Goal: Transaction & Acquisition: Subscribe to service/newsletter

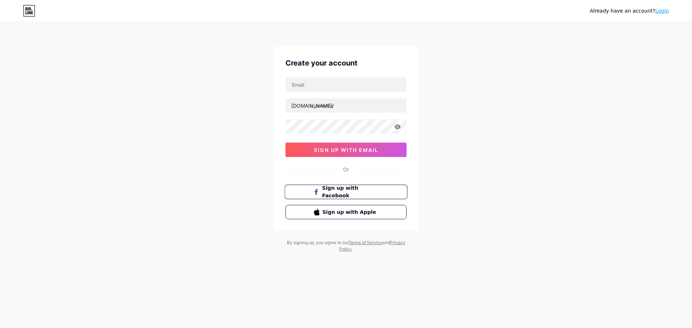
click at [341, 189] on span "Sign up with Facebook" at bounding box center [350, 192] width 57 height 15
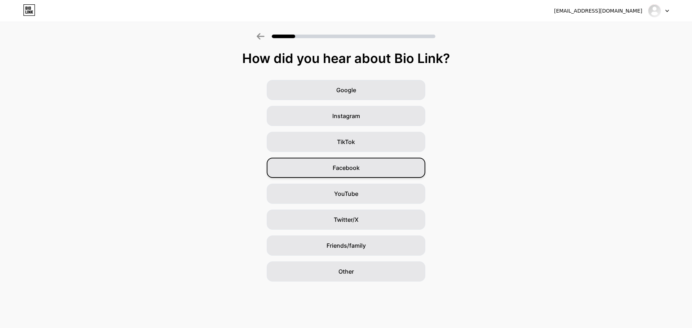
click at [357, 167] on span "Facebook" at bounding box center [346, 168] width 27 height 9
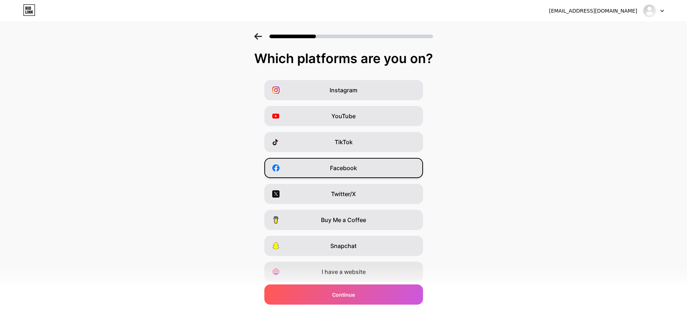
click at [332, 176] on div "Facebook" at bounding box center [343, 168] width 159 height 20
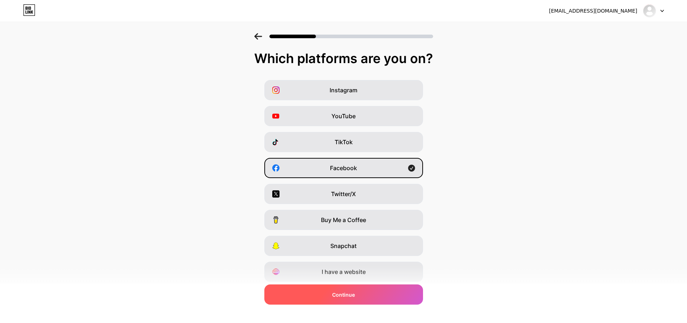
click at [355, 288] on div "Continue" at bounding box center [343, 294] width 159 height 20
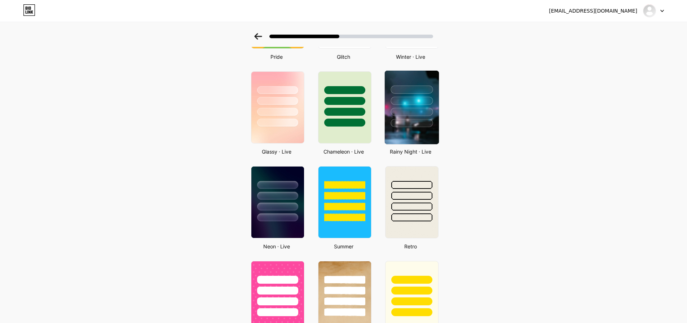
scroll to position [216, 0]
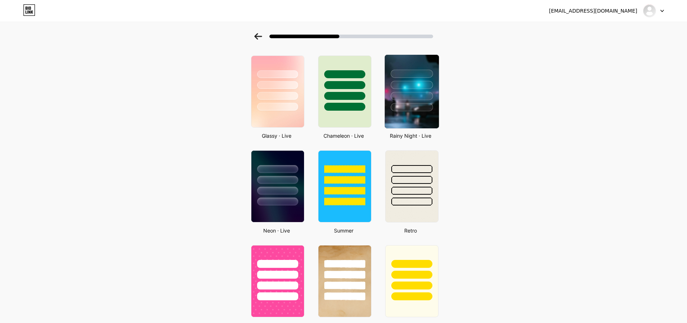
click at [420, 112] on img at bounding box center [411, 92] width 54 height 74
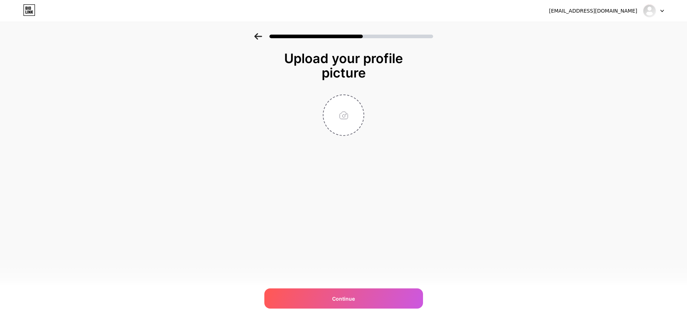
scroll to position [0, 0]
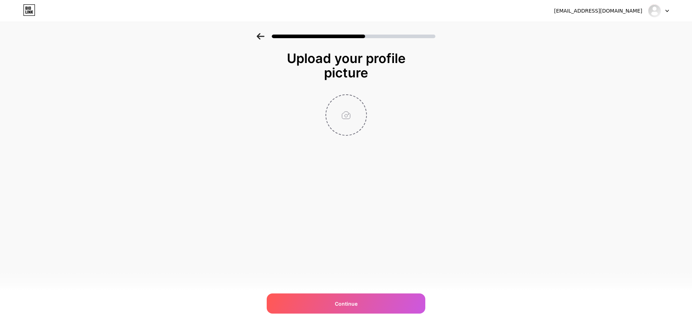
click at [343, 125] on input "file" at bounding box center [346, 115] width 40 height 40
type input "C:\fakepath\11.jpg"
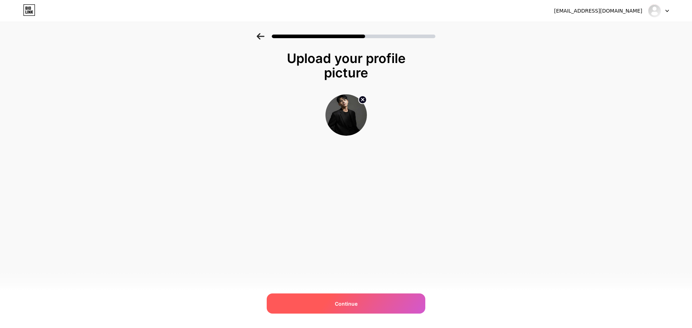
click at [357, 300] on span "Continue" at bounding box center [346, 304] width 23 height 8
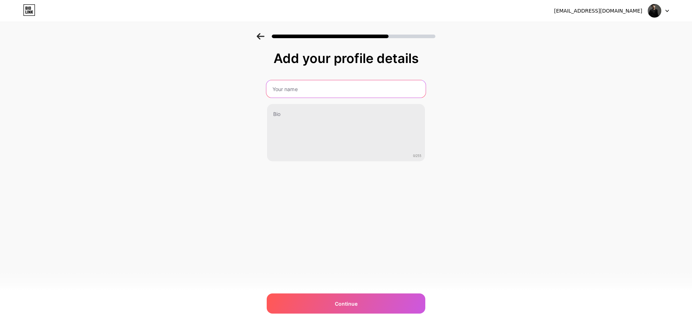
click at [309, 93] on input "text" at bounding box center [345, 88] width 159 height 17
drag, startPoint x: 285, startPoint y: 92, endPoint x: 285, endPoint y: 97, distance: 4.7
click at [285, 92] on input "text" at bounding box center [345, 88] width 159 height 17
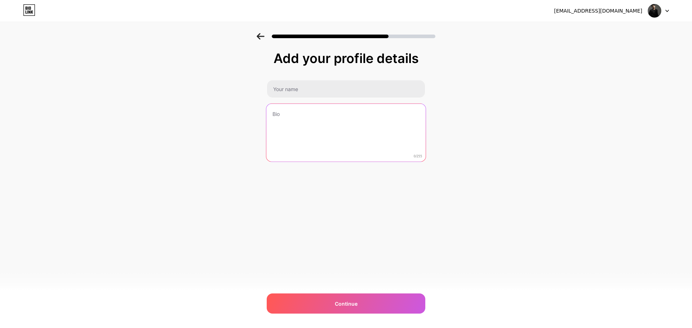
click at [284, 118] on textarea at bounding box center [345, 133] width 159 height 59
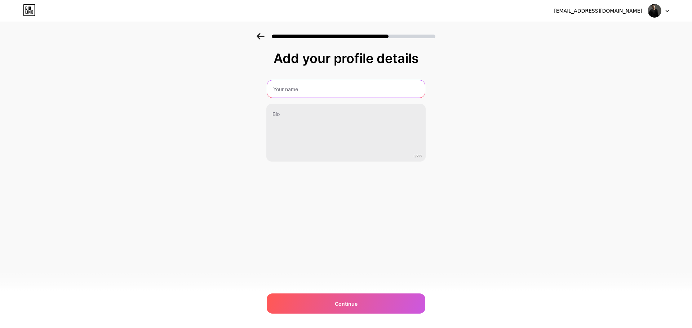
click at [285, 93] on input "text" at bounding box center [346, 88] width 158 height 17
type input "tình ka"
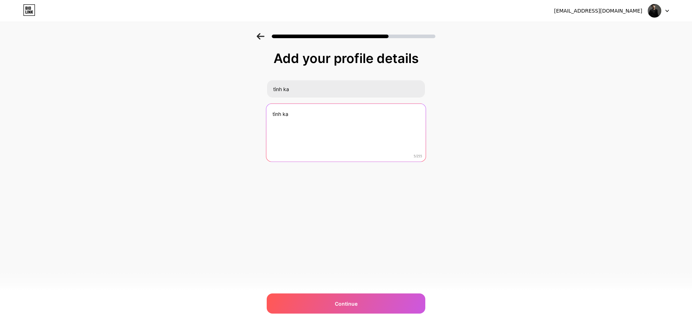
type textarea "tình ka"
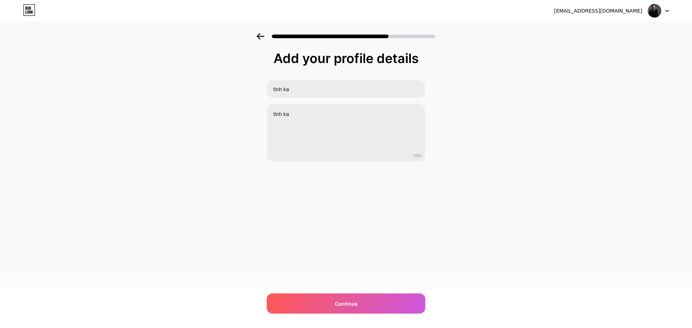
click at [341, 224] on div "doancongdu1234@gmail.com Logout Link Copied Add your profile details tình ka tì…" at bounding box center [346, 164] width 692 height 328
click at [355, 298] on div "Continue" at bounding box center [346, 304] width 159 height 20
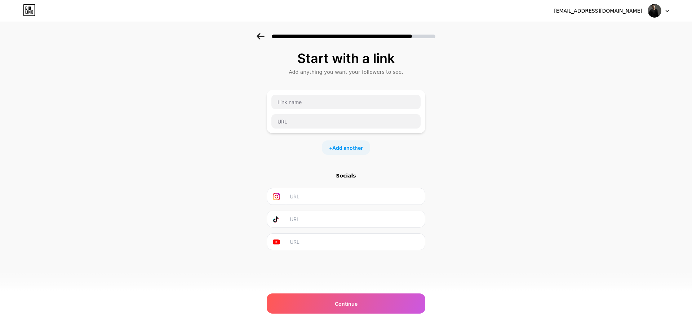
click at [310, 199] on input "text" at bounding box center [355, 196] width 131 height 16
click at [306, 217] on input "text" at bounding box center [355, 219] width 131 height 16
click at [310, 241] on input "text" at bounding box center [355, 242] width 131 height 16
click at [315, 216] on input "text" at bounding box center [355, 219] width 131 height 16
click at [313, 104] on input "text" at bounding box center [345, 102] width 149 height 14
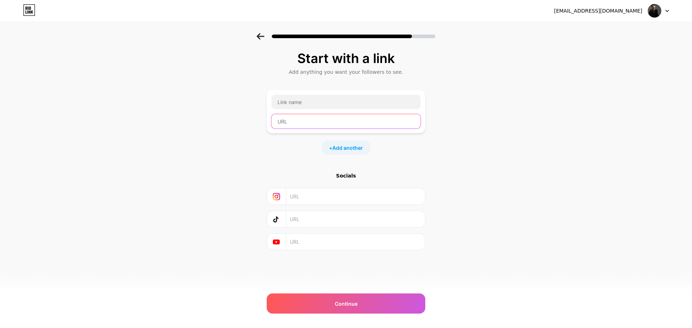
click at [306, 122] on input "text" at bounding box center [345, 121] width 149 height 14
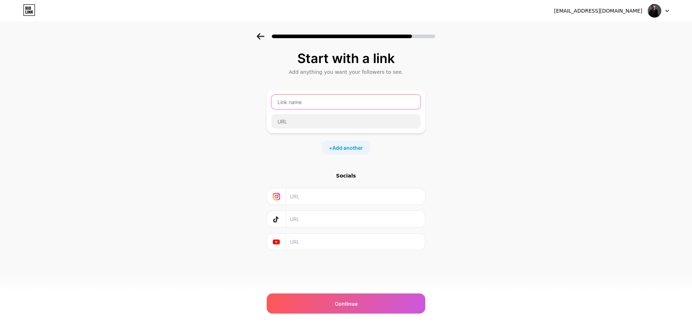
click at [308, 105] on input "text" at bounding box center [345, 102] width 149 height 14
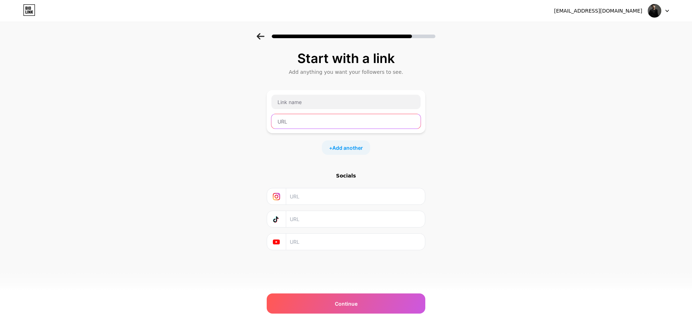
click at [304, 121] on input "text" at bounding box center [345, 121] width 149 height 14
click at [354, 147] on span "Add another" at bounding box center [347, 148] width 31 height 8
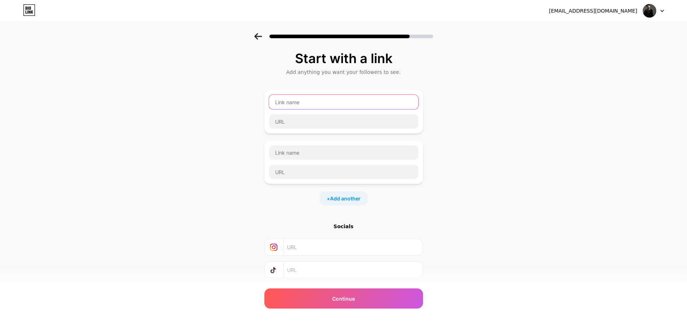
click at [317, 100] on input "text" at bounding box center [343, 102] width 149 height 14
paste input "https://www.facebook.com/doancongdu12"
type input "https://www.facebook.com/doancongdu12"
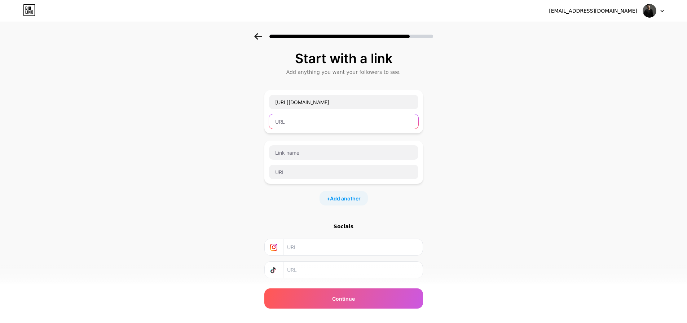
click at [316, 127] on input "text" at bounding box center [343, 121] width 149 height 14
paste input "https://www.facebook.com/doancongdu12"
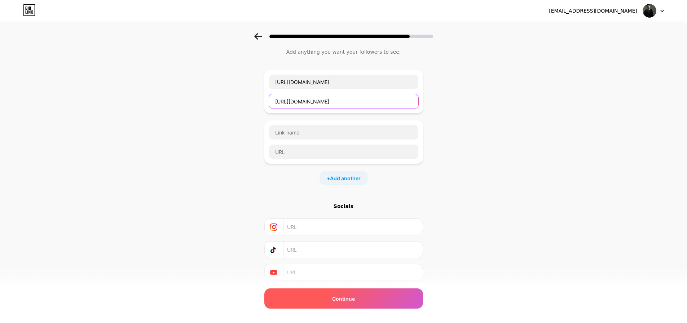
scroll to position [36, 0]
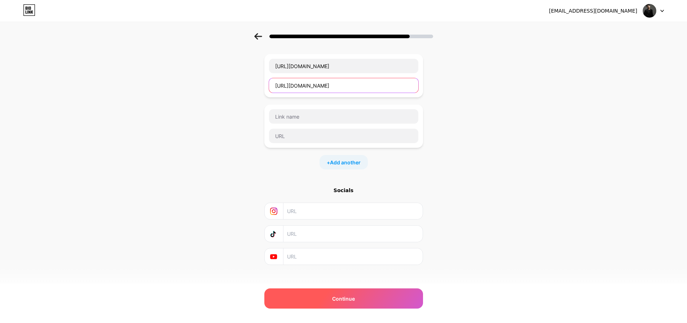
type input "https://www.facebook.com/doancongdu12"
click at [348, 298] on span "Continue" at bounding box center [343, 299] width 23 height 8
click at [355, 293] on div "Continue" at bounding box center [343, 298] width 159 height 20
click at [355, 295] on span "Continue" at bounding box center [343, 299] width 23 height 8
click at [358, 296] on div "Continue" at bounding box center [343, 298] width 159 height 20
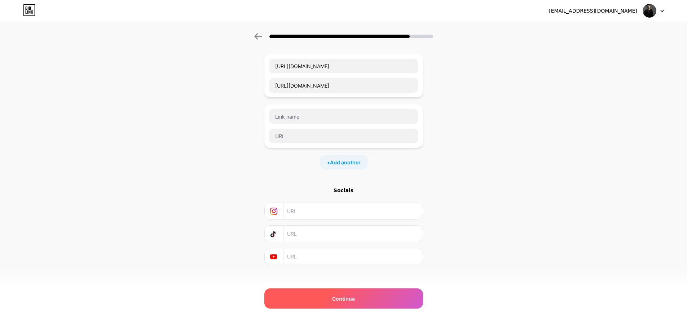
click at [361, 296] on div "Continue" at bounding box center [343, 298] width 159 height 20
click at [362, 296] on div "Continue" at bounding box center [343, 298] width 159 height 20
click at [363, 296] on div "Continue" at bounding box center [343, 298] width 159 height 20
click at [361, 297] on div "Continue" at bounding box center [343, 298] width 159 height 20
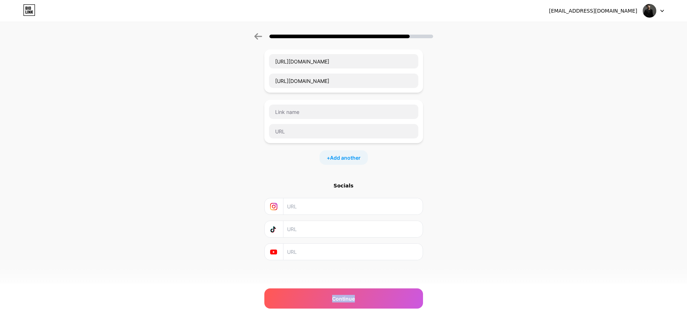
scroll to position [43, 0]
click at [358, 262] on div "Start with a link Add anything you want your followers to see. https://www.face…" at bounding box center [343, 151] width 159 height 286
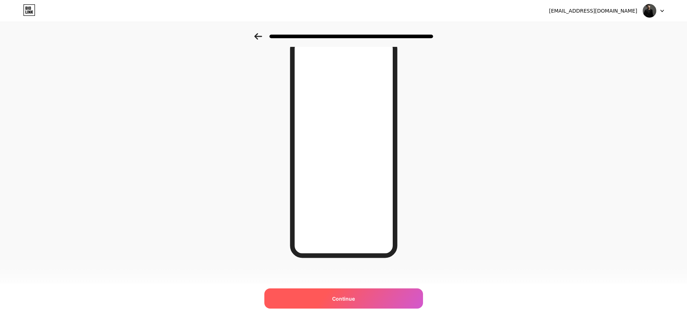
scroll to position [39, 0]
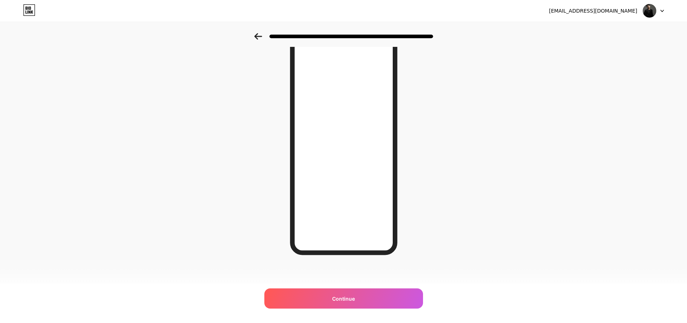
drag, startPoint x: 355, startPoint y: 301, endPoint x: 354, endPoint y: 286, distance: 14.8
click at [355, 301] on span "Continue" at bounding box center [343, 299] width 23 height 8
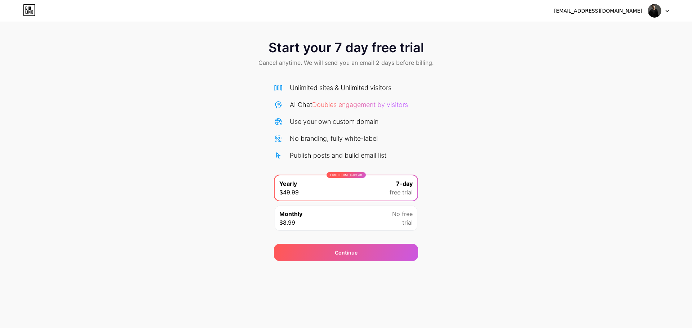
click at [435, 133] on div "Start your 7 day free trial Cancel anytime. We will send you an email 2 days be…" at bounding box center [346, 147] width 692 height 228
click at [366, 212] on div "Monthly $8.99 No free trial" at bounding box center [346, 218] width 143 height 25
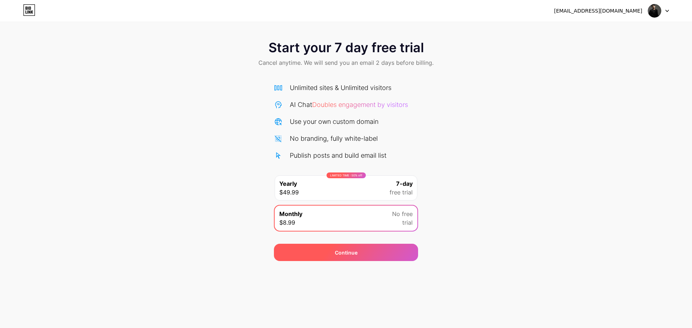
click at [363, 254] on div "Continue" at bounding box center [346, 252] width 144 height 17
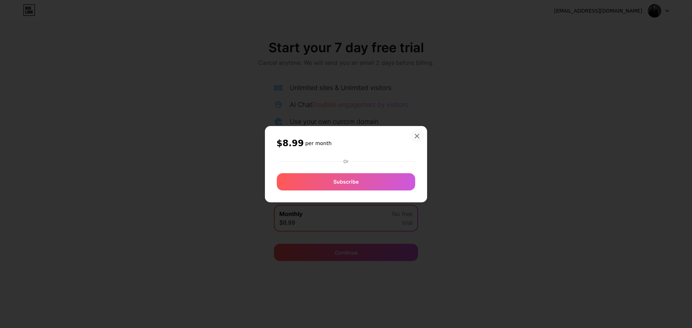
click at [421, 137] on div at bounding box center [416, 136] width 13 height 13
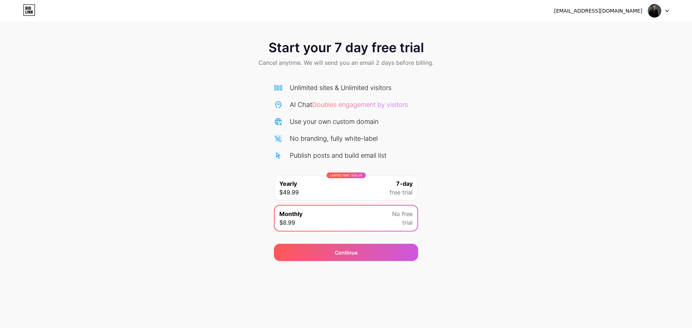
click at [343, 150] on div "Unlimited sites & Unlimited visitors AI Chat Doubles engagement by visitors Use…" at bounding box center [346, 121] width 144 height 77
click at [343, 107] on span "Doubles engagement by visitors" at bounding box center [360, 105] width 96 height 8
click at [365, 105] on span "Doubles engagement by visitors" at bounding box center [360, 105] width 96 height 8
click at [317, 82] on div "Unlimited sites & Unlimited visitors AI Chat Doubles engagement by visitors Use…" at bounding box center [346, 156] width 144 height 160
